Goal: Task Accomplishment & Management: Use online tool/utility

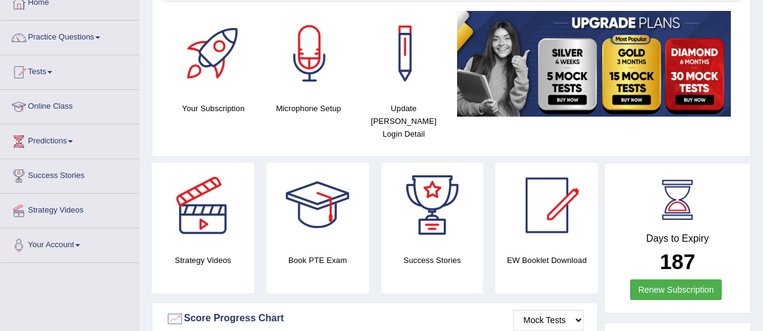
scroll to position [42, 0]
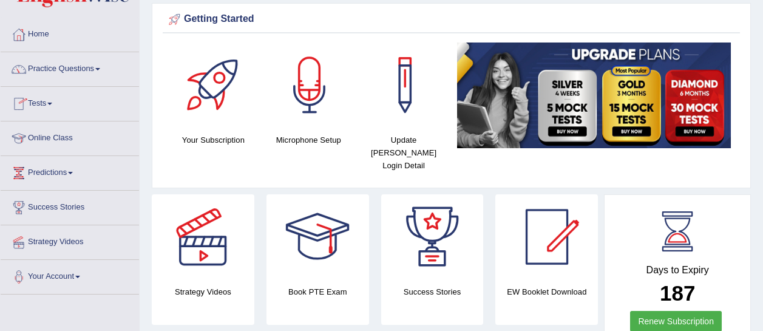
click at [67, 98] on link "Tests" at bounding box center [70, 102] width 138 height 30
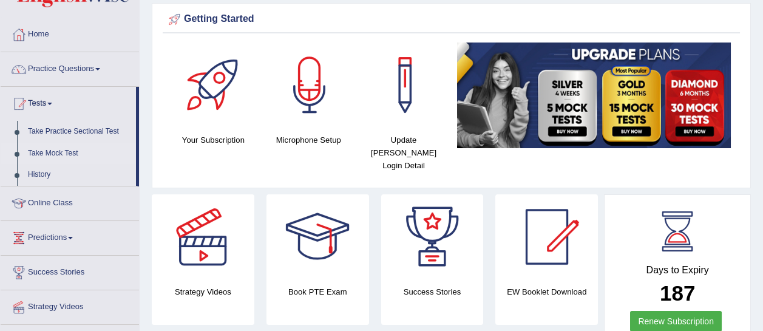
click at [59, 157] on link "Take Mock Test" at bounding box center [78, 154] width 113 height 22
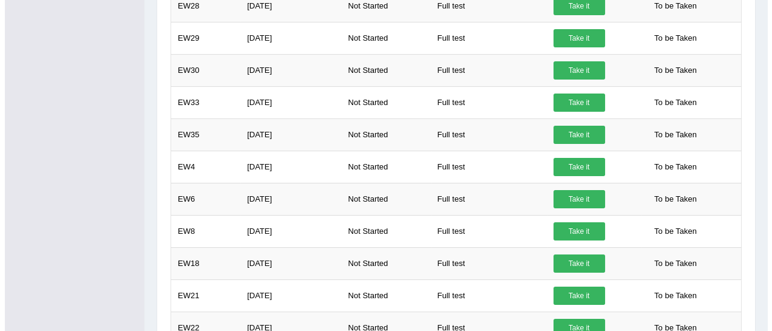
scroll to position [726, 0]
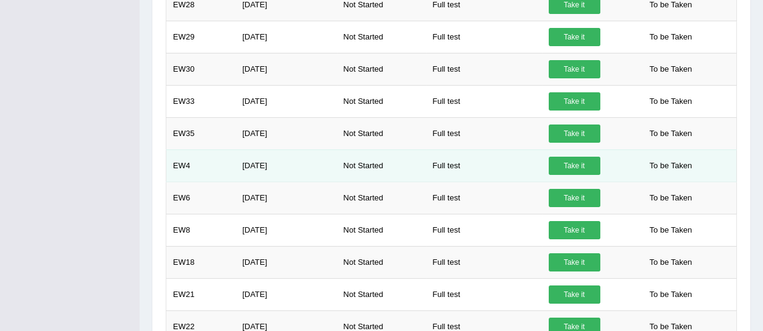
click at [580, 163] on link "Take it" at bounding box center [574, 166] width 52 height 18
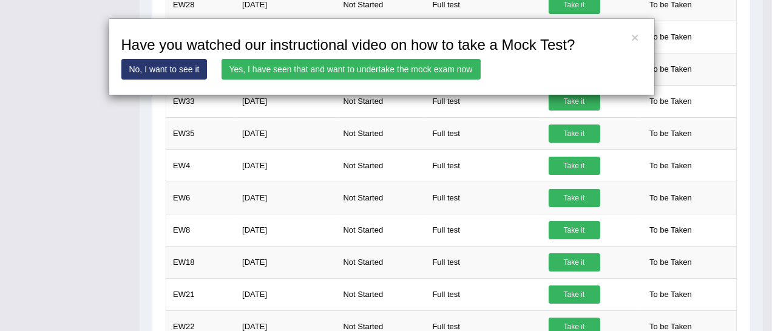
click at [442, 66] on link "Yes, I have seen that and want to undertake the mock exam now" at bounding box center [350, 69] width 259 height 21
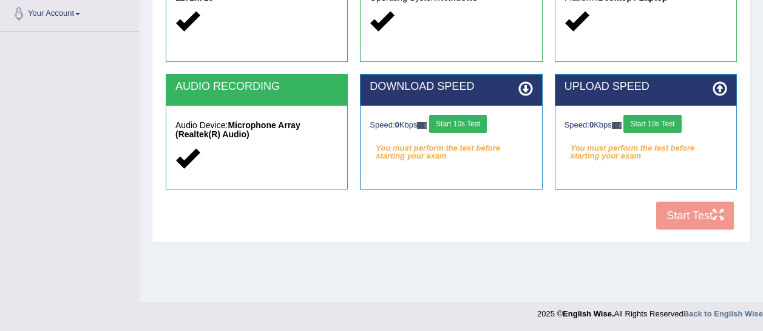
click at [465, 115] on button "Start 10s Test" at bounding box center [458, 124] width 58 height 18
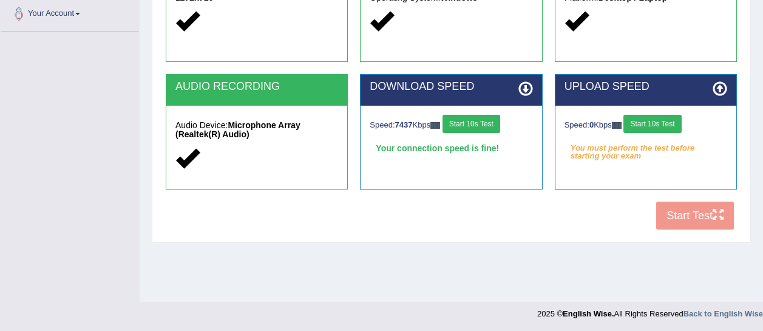
click at [670, 117] on button "Start 10s Test" at bounding box center [652, 124] width 58 height 18
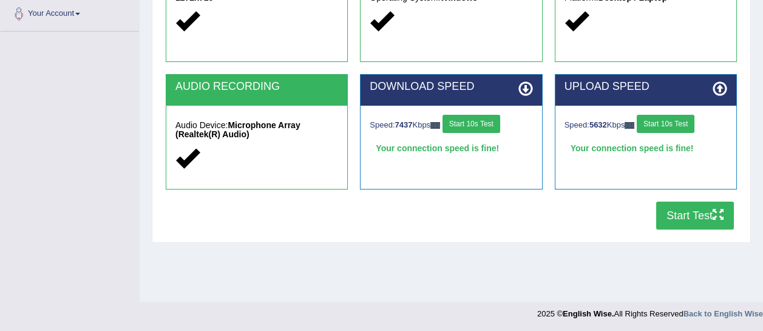
click at [701, 217] on button "Start Test" at bounding box center [695, 215] width 78 height 28
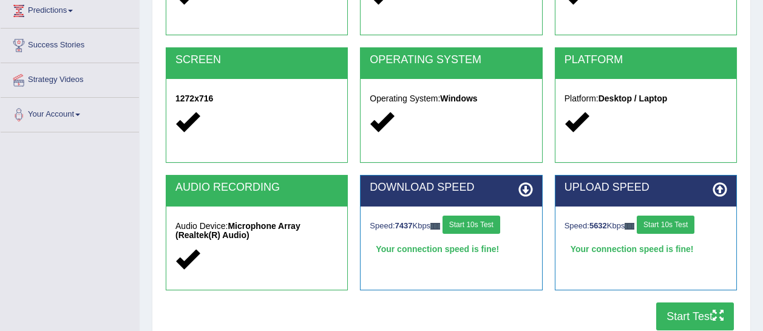
scroll to position [306, 0]
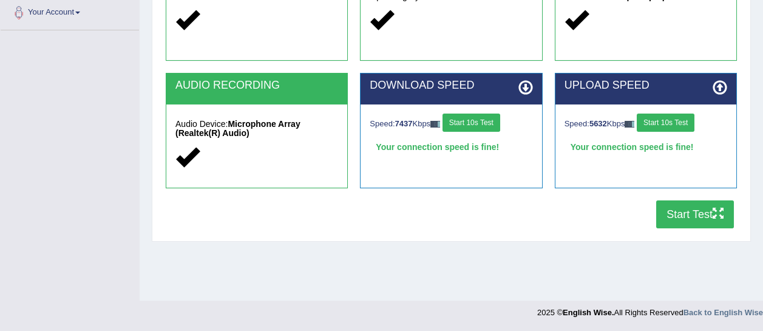
click at [706, 213] on button "Start Test" at bounding box center [695, 214] width 78 height 28
